Goal: Task Accomplishment & Management: Use online tool/utility

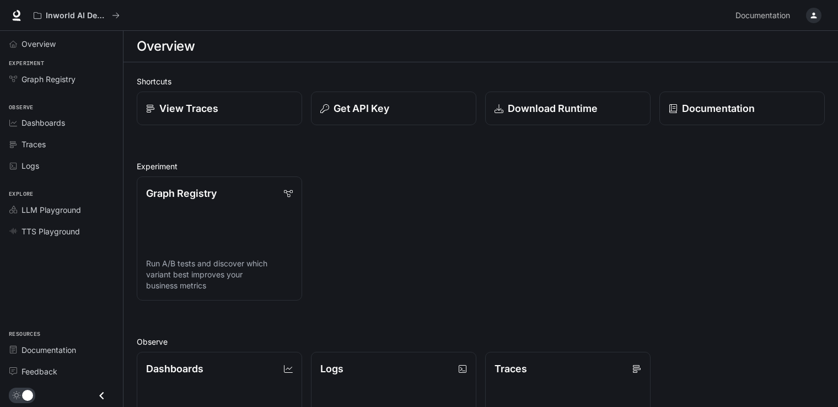
click at [811, 15] on icon "button" at bounding box center [813, 15] width 9 height 9
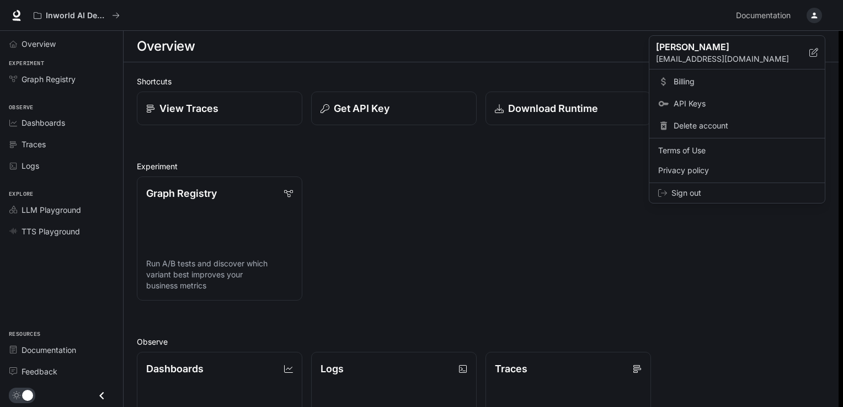
click at [560, 213] on div at bounding box center [421, 203] width 843 height 407
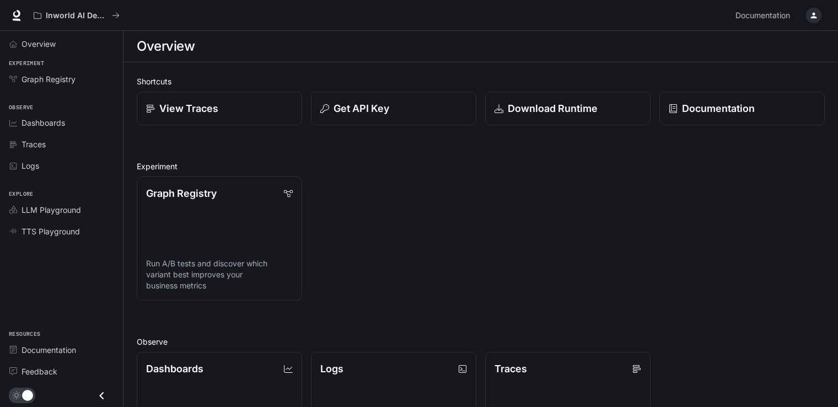
click at [153, 136] on div "Shortcuts View Traces Get API Key Download Runtime Documentation Experiment Gra…" at bounding box center [481, 364] width 688 height 576
click at [63, 120] on span "Dashboards" at bounding box center [44, 123] width 44 height 12
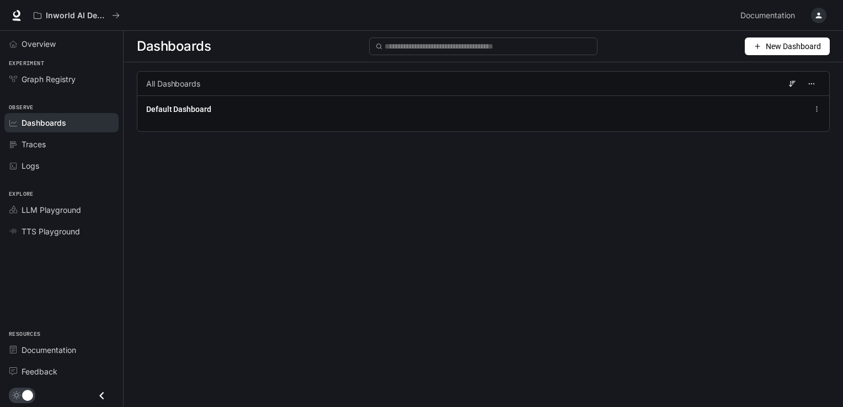
click at [780, 43] on span "New Dashboard" at bounding box center [792, 46] width 55 height 12
click at [777, 62] on li "Create dashboard" at bounding box center [774, 70] width 105 height 18
click at [779, 49] on span "New Dashboard" at bounding box center [792, 46] width 55 height 12
click at [774, 65] on div "Create dashboard" at bounding box center [774, 70] width 92 height 12
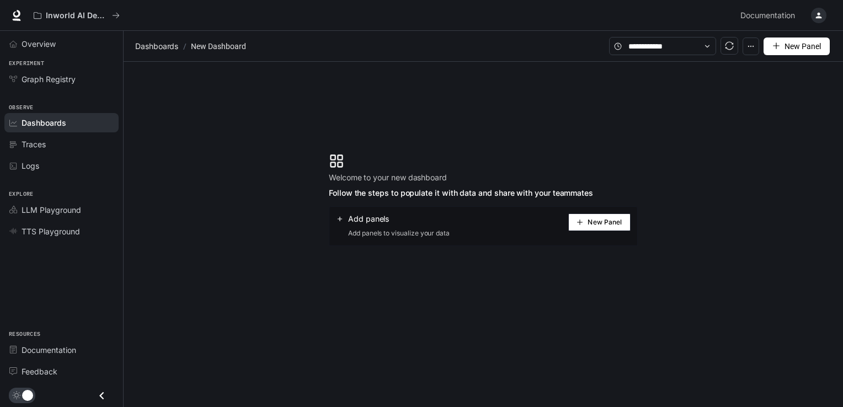
click at [600, 224] on span "New Panel" at bounding box center [604, 222] width 34 height 6
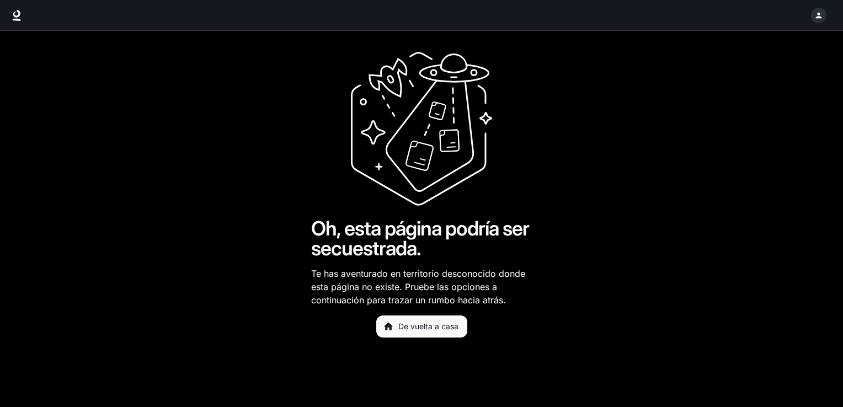
click at [586, 127] on main "Oh, esta página podría ser secuestrada. Te has aventurado en territorio descono…" at bounding box center [421, 219] width 843 height 376
click at [99, 176] on main "Oh, esta página podría ser secuestrada. Te has aventurado en territorio descono…" at bounding box center [421, 219] width 843 height 376
click at [812, 9] on button "button" at bounding box center [818, 15] width 22 height 22
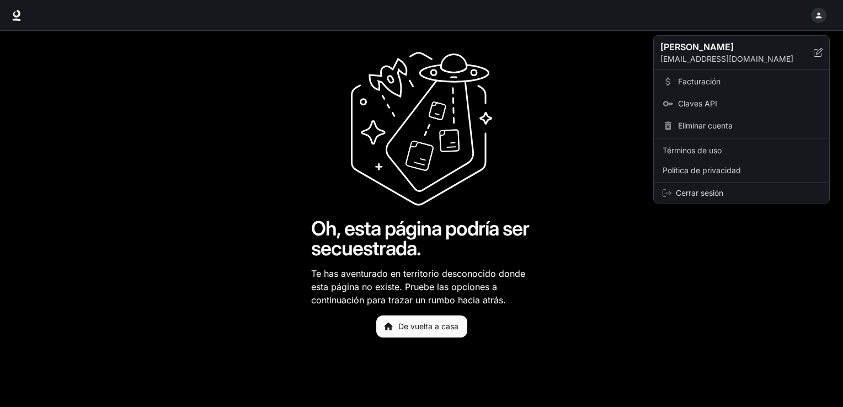
click at [704, 191] on span "Cerrar sesión" at bounding box center [748, 192] width 144 height 11
